Goal: Task Accomplishment & Management: Use online tool/utility

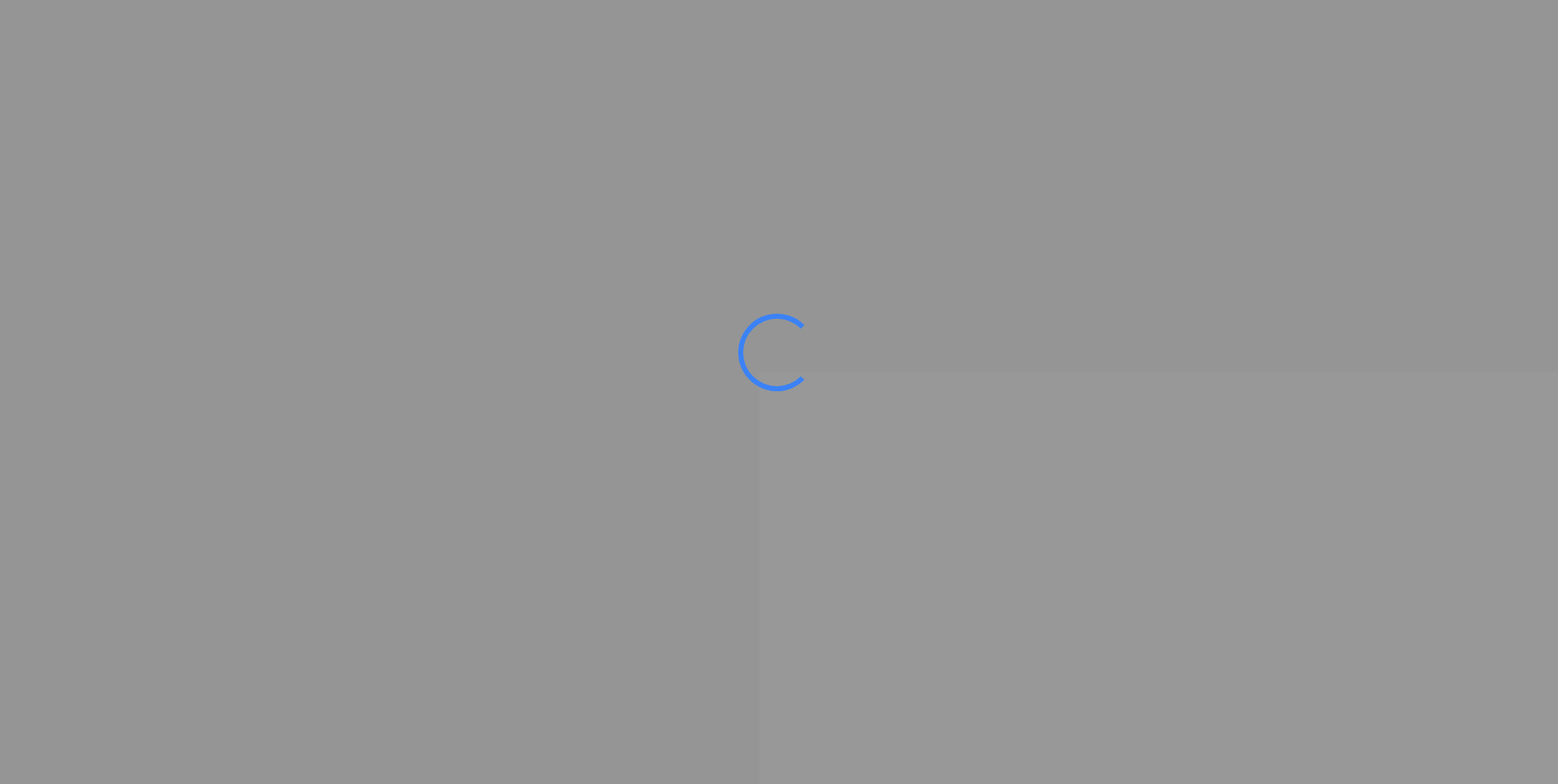
click at [436, 200] on ms-splash-screen at bounding box center [779, 392] width 1558 height 784
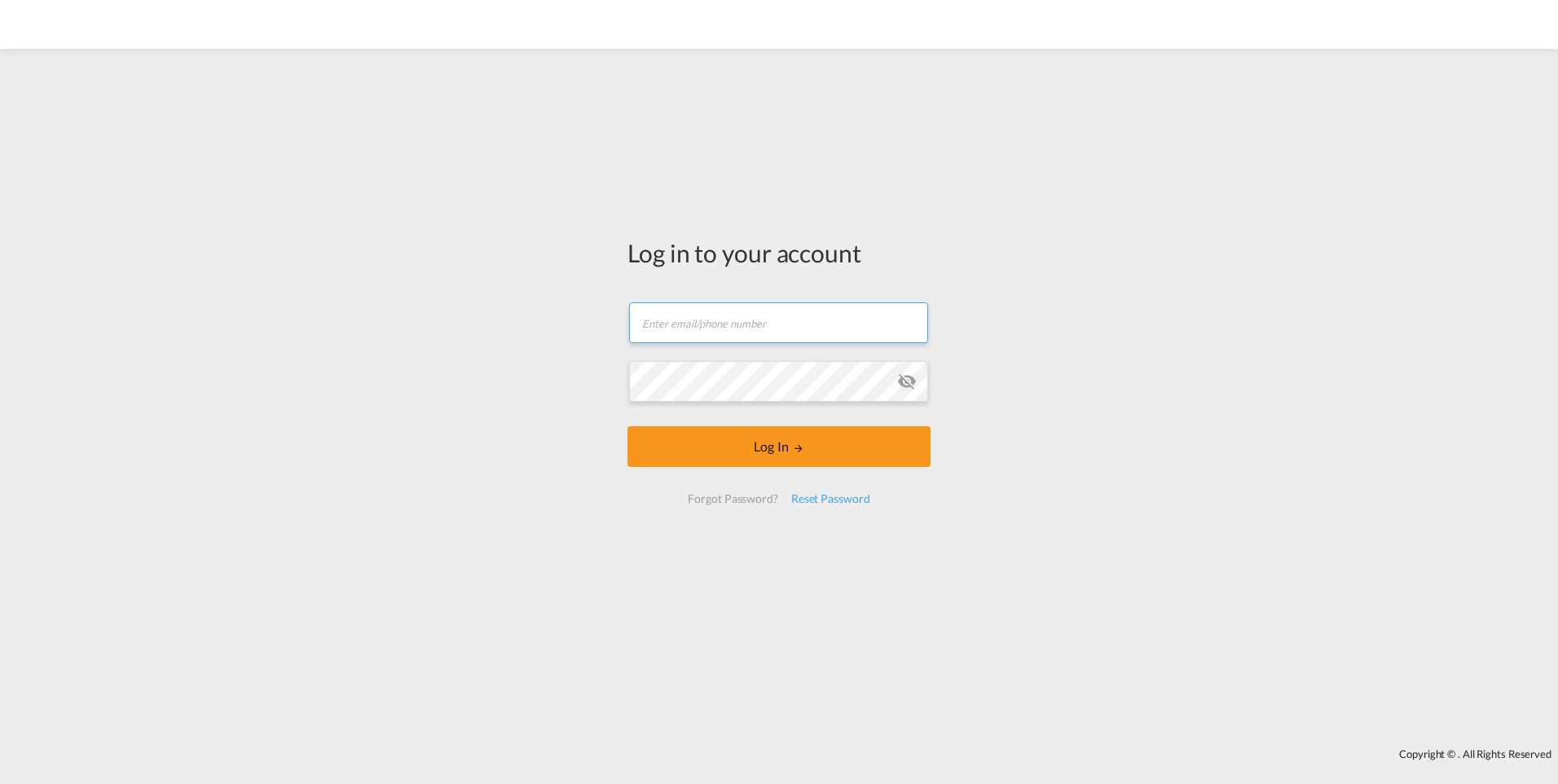
type input "[PERSON_NAME][EMAIL_ADDRESS][DOMAIN_NAME]"
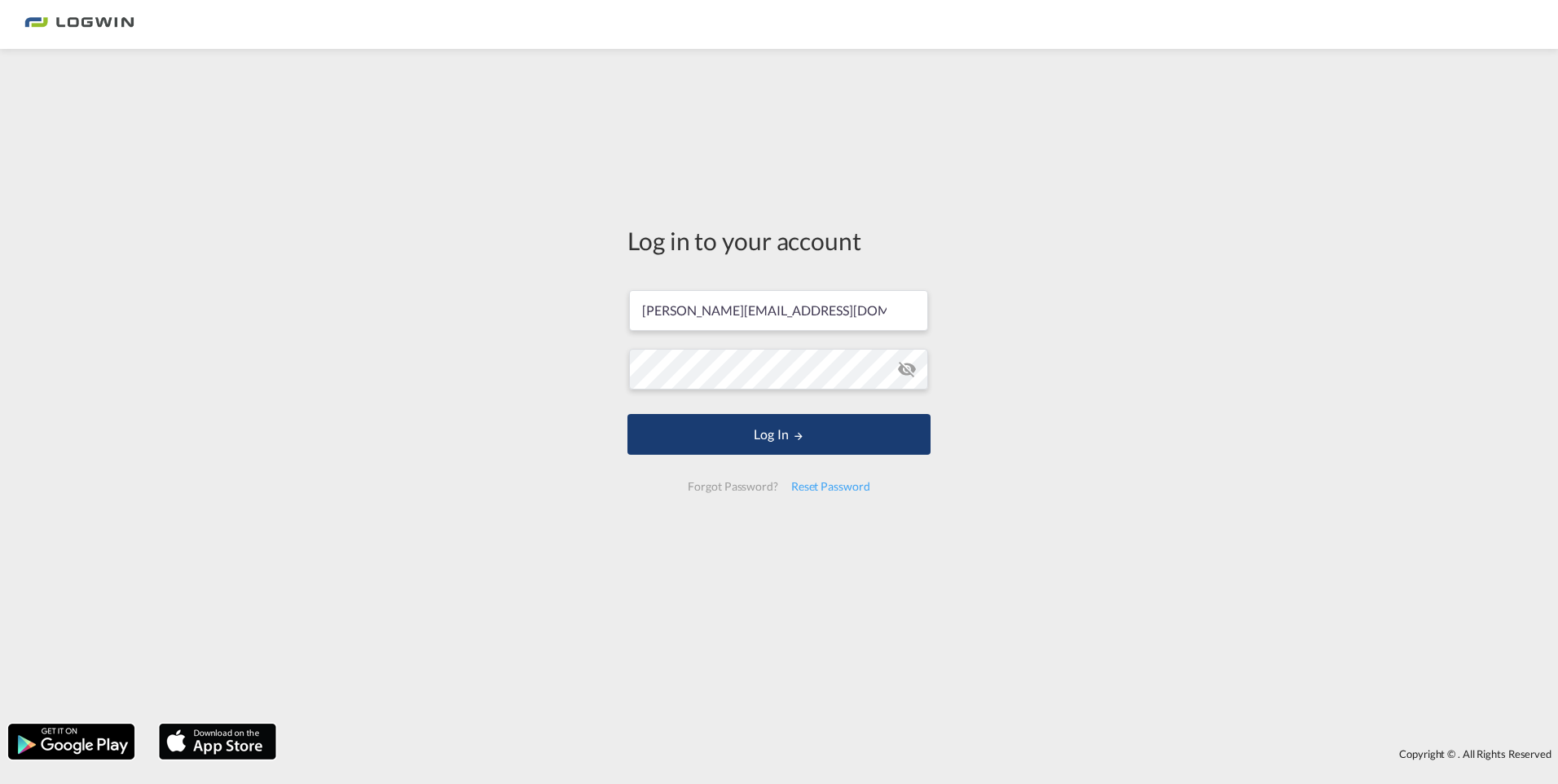
click at [819, 431] on button "Log In" at bounding box center [779, 434] width 303 height 41
